Goal: Find specific page/section: Find specific page/section

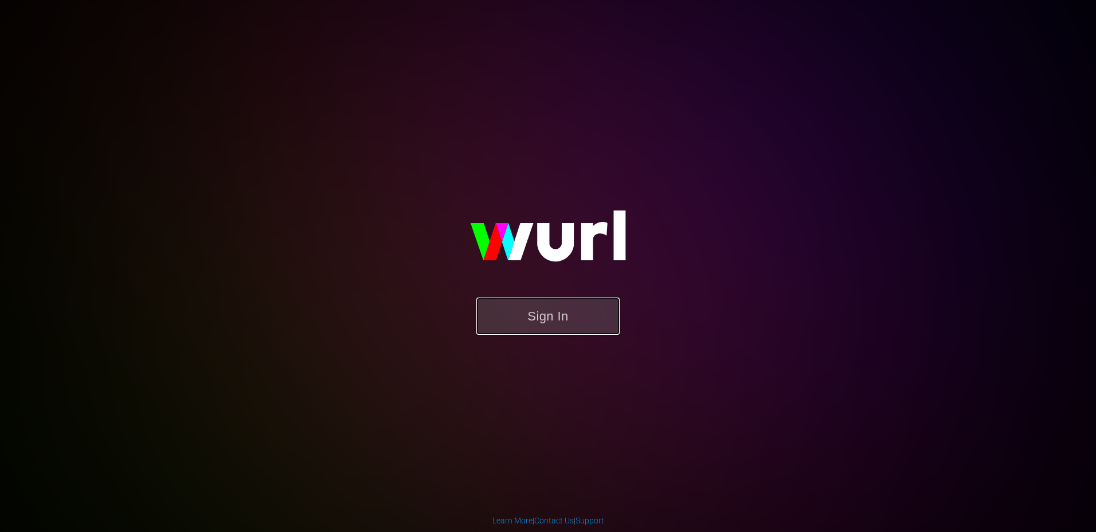
click at [560, 317] on button "Sign In" at bounding box center [548, 316] width 143 height 37
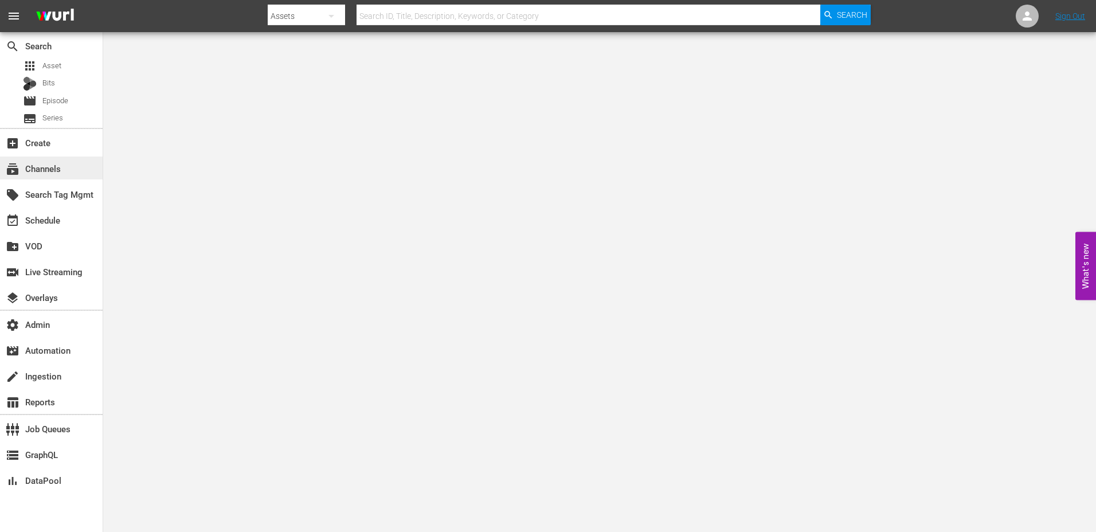
click at [73, 162] on div "subscriptions Channels" at bounding box center [51, 168] width 103 height 23
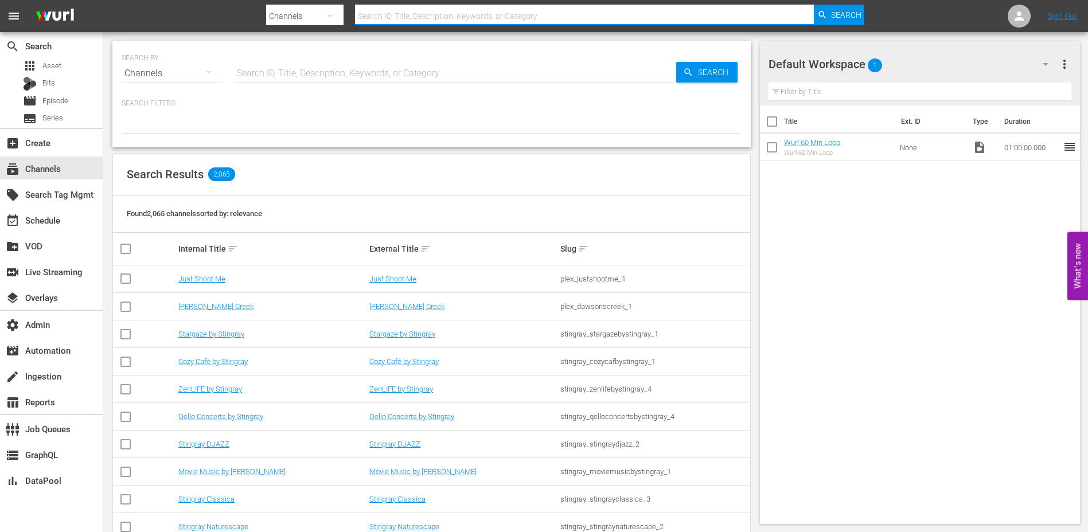
click at [435, 13] on input "text" at bounding box center [584, 16] width 459 height 28
type input "vraxton"
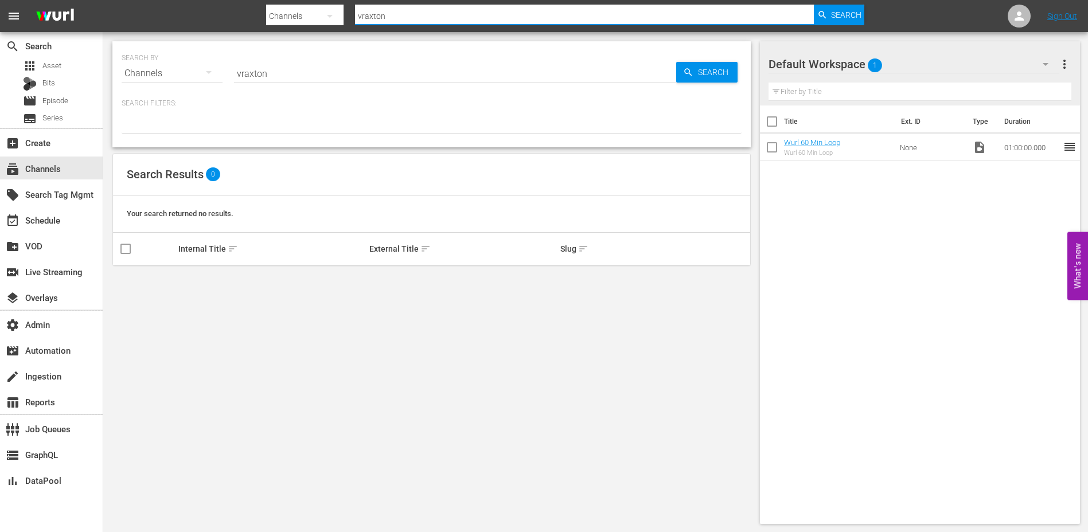
click at [362, 13] on input "vraxton" at bounding box center [584, 16] width 459 height 28
type input "braxton"
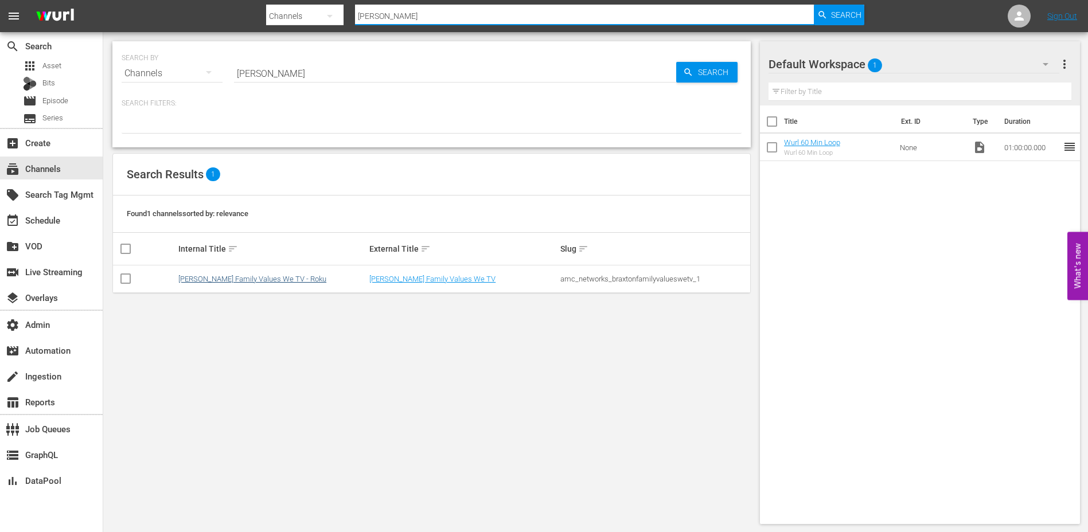
type input "braxton"
click at [235, 279] on link "Braxton Family Values We TV - Roku" at bounding box center [252, 279] width 148 height 9
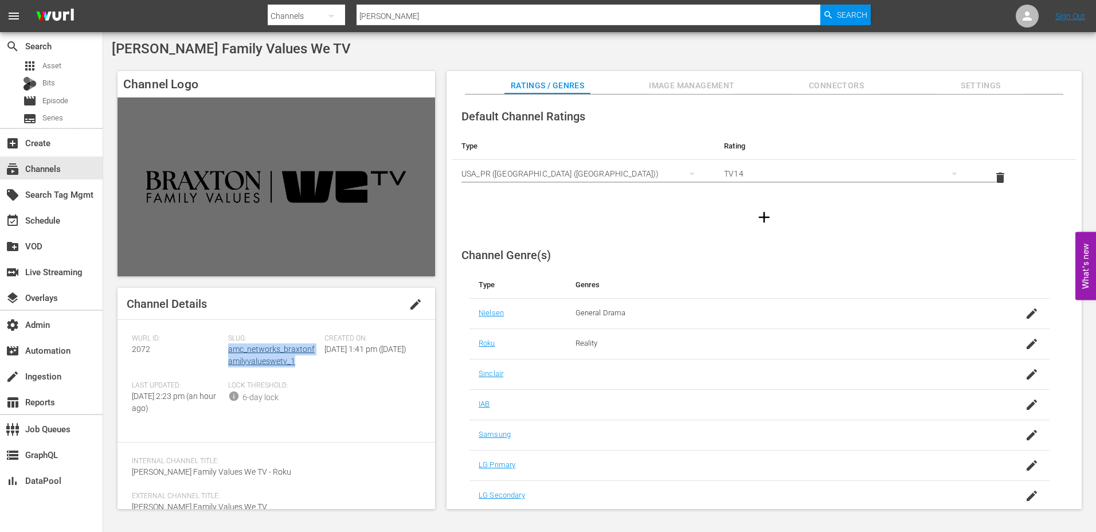
drag, startPoint x: 298, startPoint y: 361, endPoint x: 227, endPoint y: 353, distance: 71.6
click at [228, 353] on div "Slug: amc_networks_braxtonfamilyvalueswetv_1" at bounding box center [276, 357] width 96 height 47
copy link "amc_networks_braxtonfamilyvalueswetv_1"
